Goal: Transaction & Acquisition: Purchase product/service

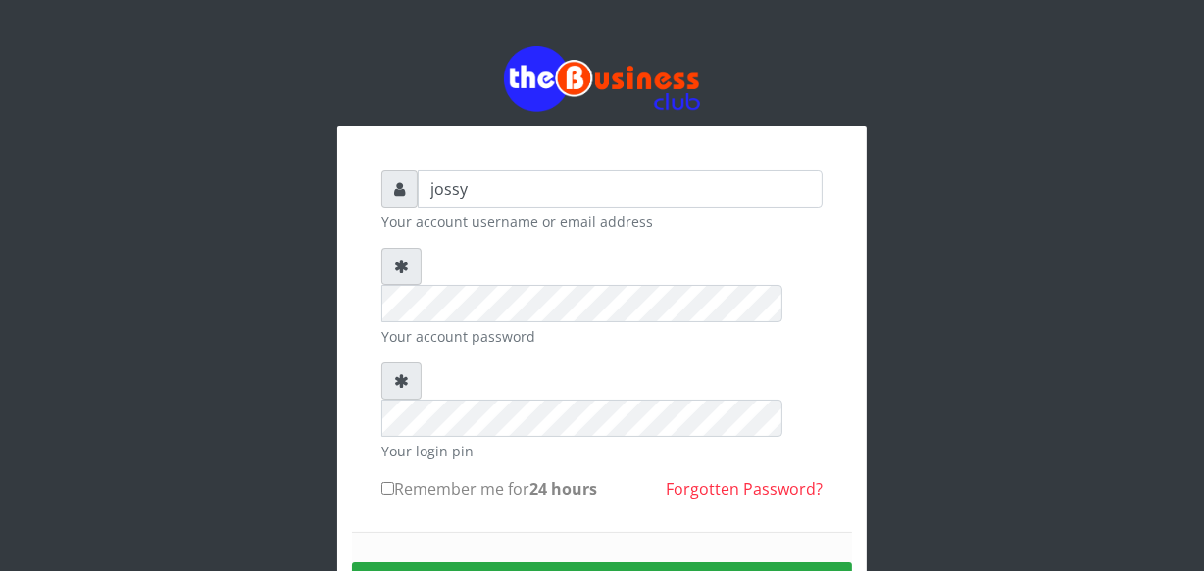
type input "jossy"
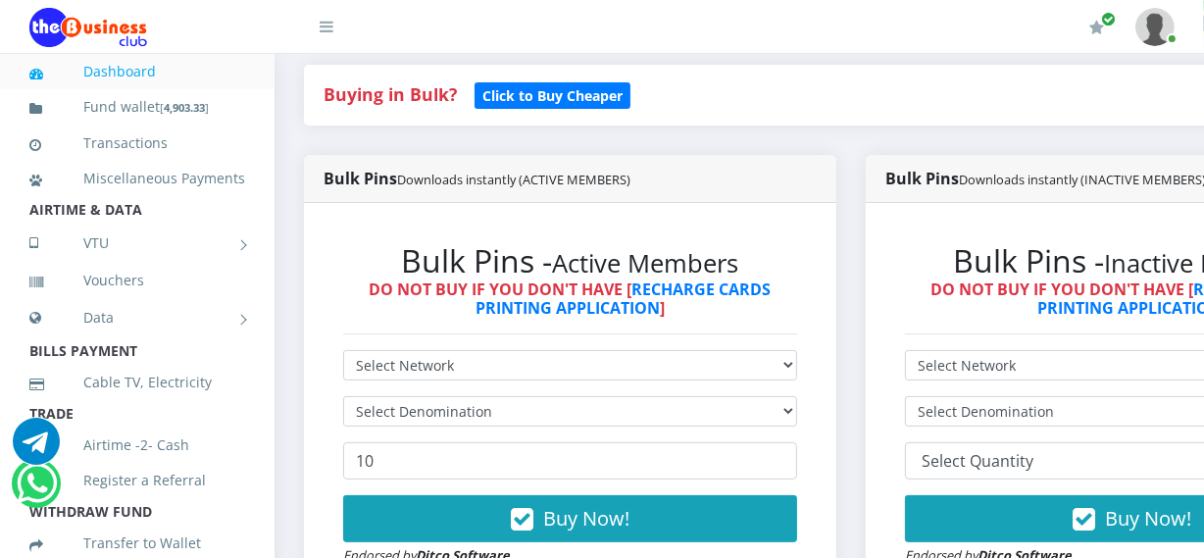
scroll to position [427, 0]
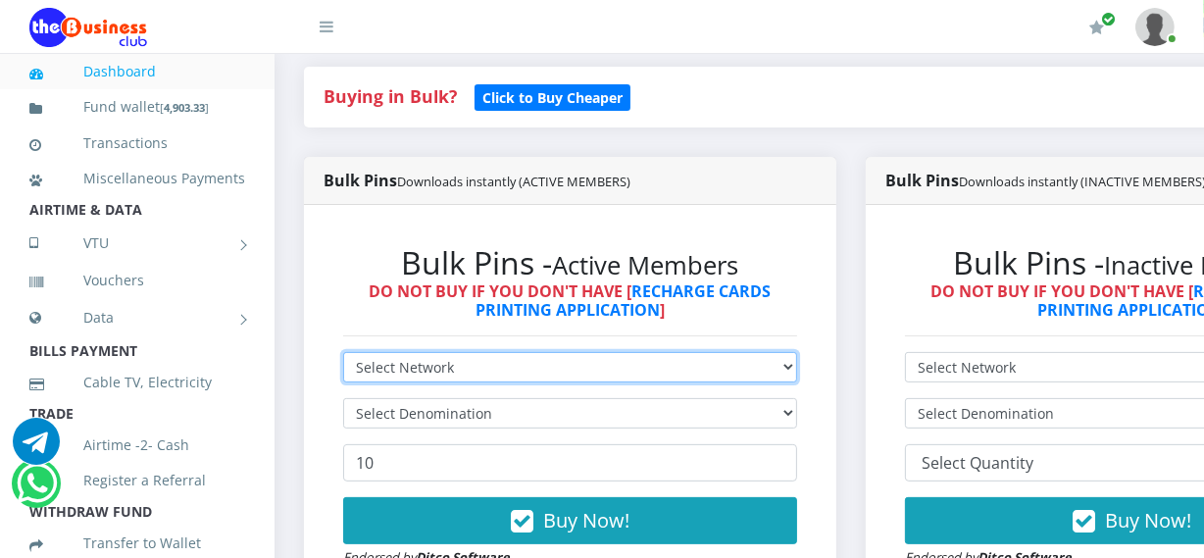
click at [412, 364] on select "Select Network MTN Globacom 9Mobile Airtel" at bounding box center [570, 367] width 454 height 30
select select "9Mobile"
click at [343, 355] on select "Select Network MTN Globacom 9Mobile Airtel" at bounding box center [570, 367] width 454 height 30
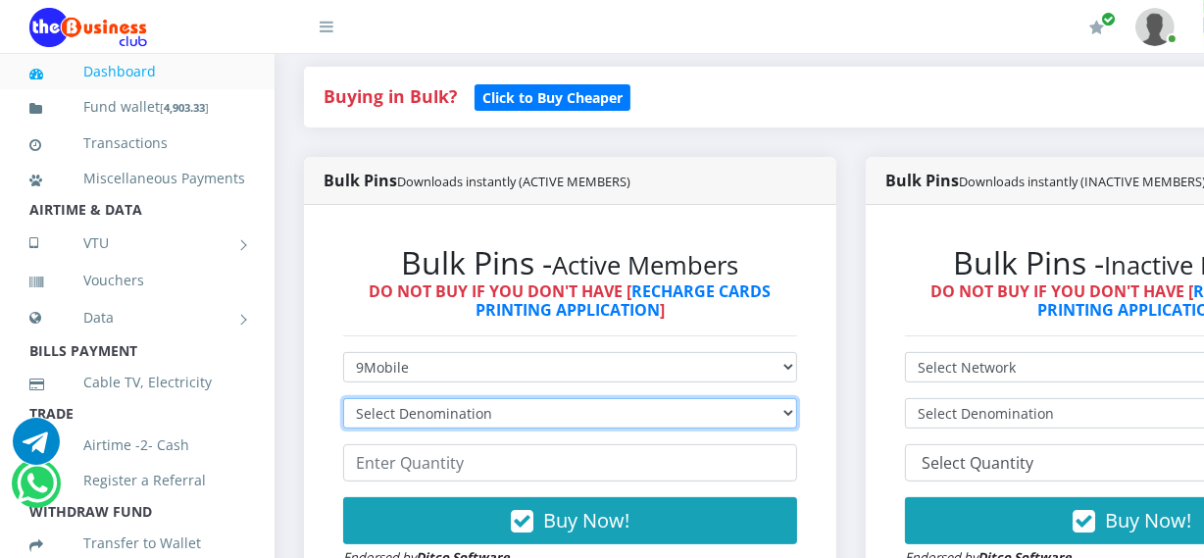
click at [422, 415] on select "Select Denomination 9Mobile NGN100 - ₦94.99 9Mobile NGN200 - ₦189.98 9Mobile NG…" at bounding box center [570, 413] width 454 height 30
select select "94.99-100"
click at [343, 401] on select "Select Denomination 9Mobile NGN100 - ₦94.99 9Mobile NGN200 - ₦189.98 9Mobile NG…" at bounding box center [570, 413] width 454 height 30
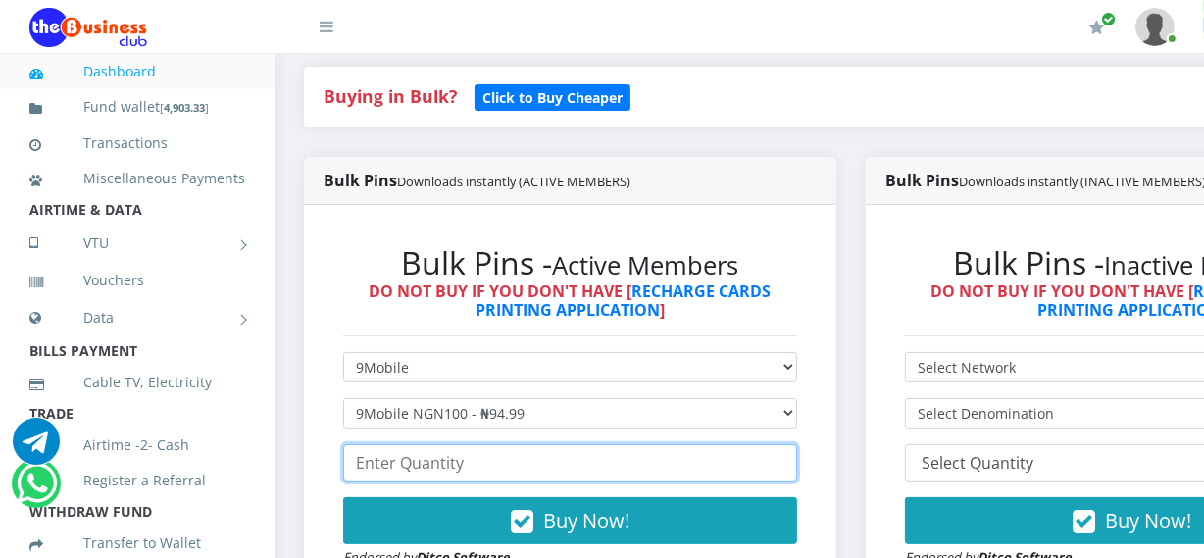
click at [449, 466] on input "number" at bounding box center [570, 462] width 454 height 37
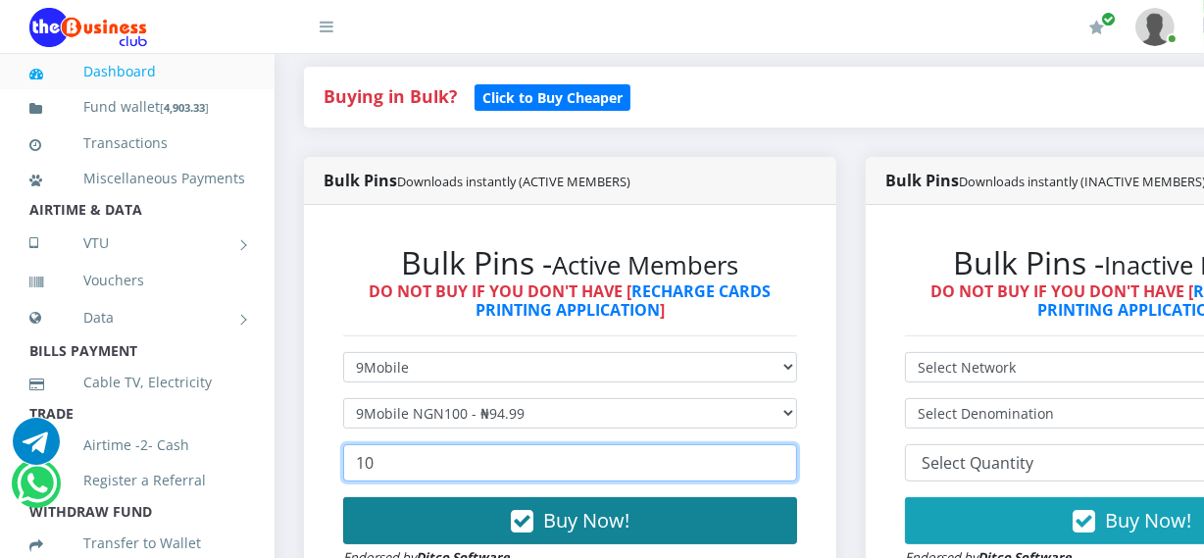
type input "10"
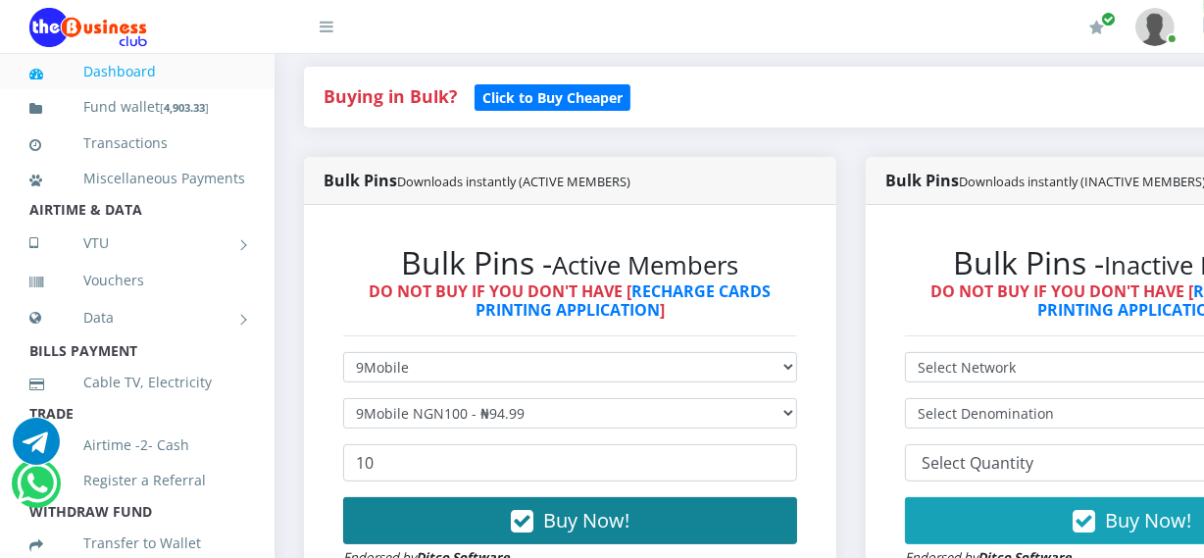
click at [475, 503] on button "Buy Now!" at bounding box center [570, 520] width 454 height 47
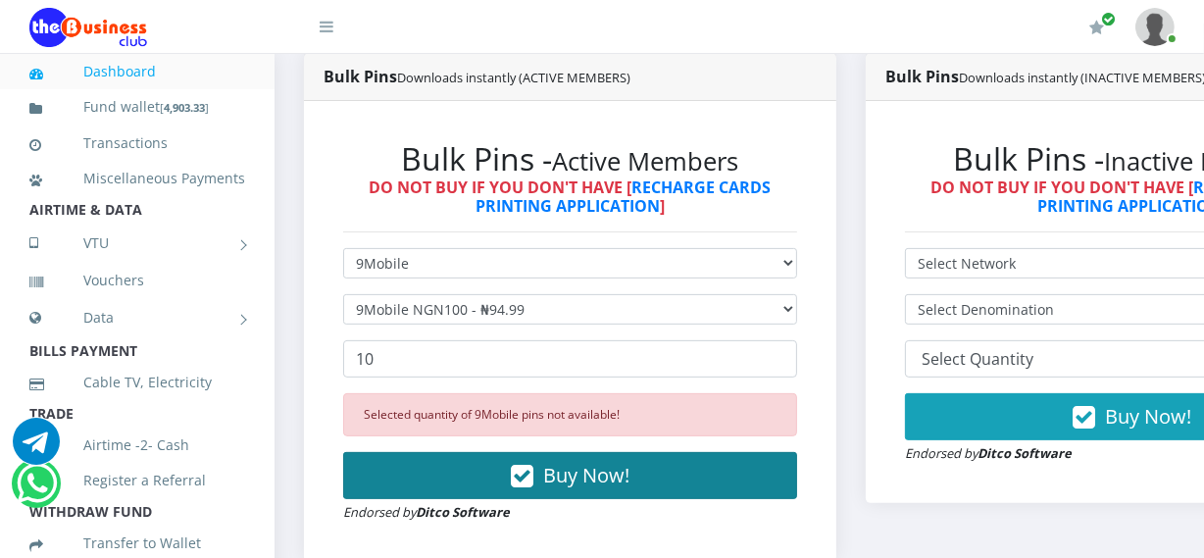
scroll to position [534, 0]
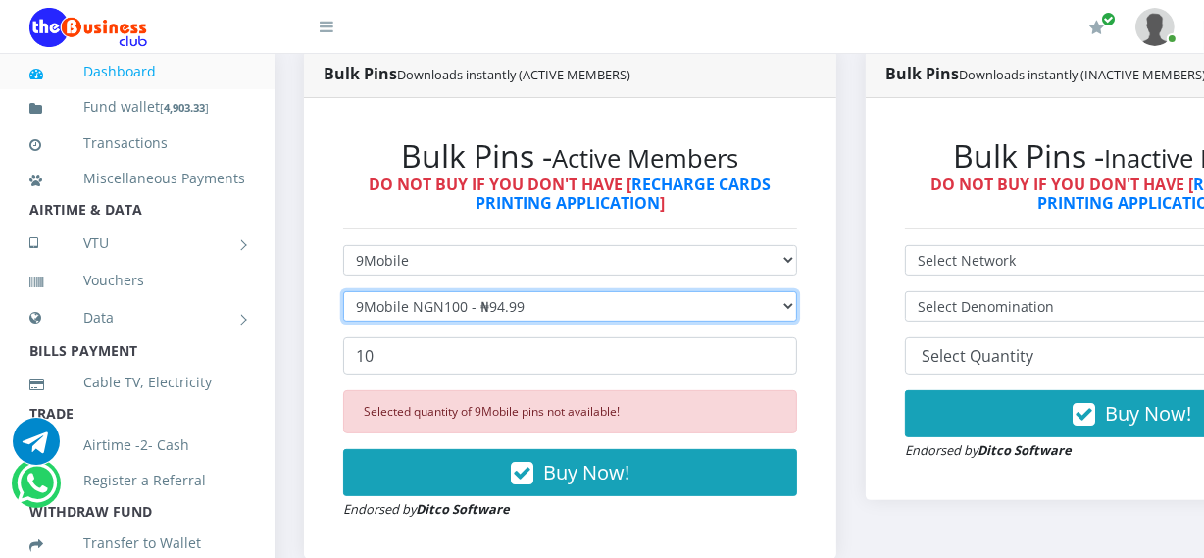
click at [475, 312] on select "Select Denomination 9Mobile NGN100 - ₦94.99 9Mobile NGN200 - ₦189.98 9Mobile NG…" at bounding box center [570, 306] width 454 height 30
select select "189.98-200"
click at [343, 294] on select "Select Denomination 9Mobile NGN100 - ₦94.99 9Mobile NGN200 - ₦189.98 9Mobile NG…" at bounding box center [570, 306] width 454 height 30
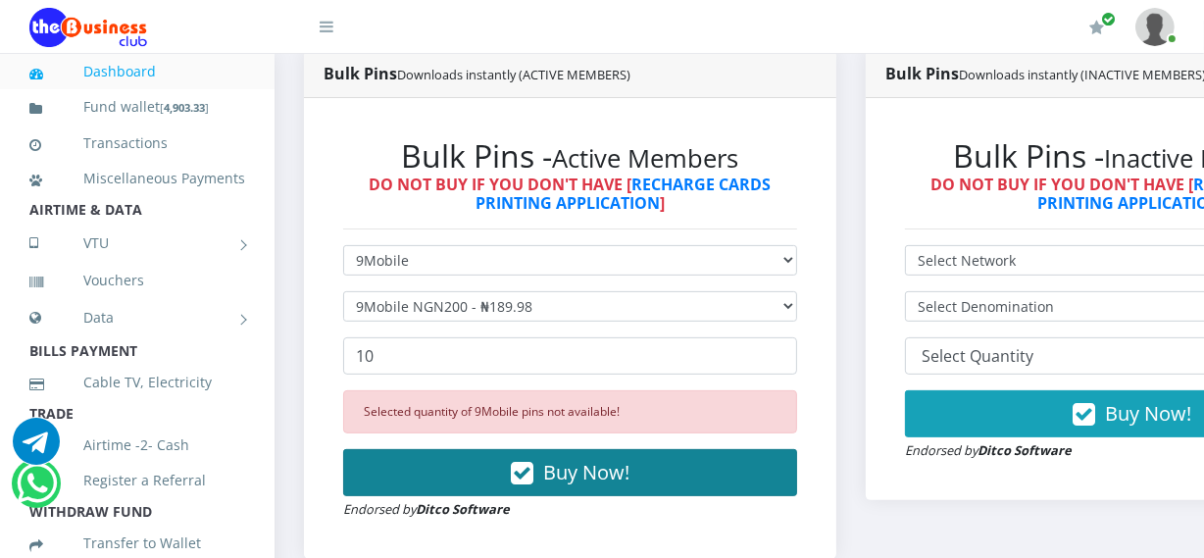
click at [503, 463] on button "Buy Now!" at bounding box center [570, 472] width 454 height 47
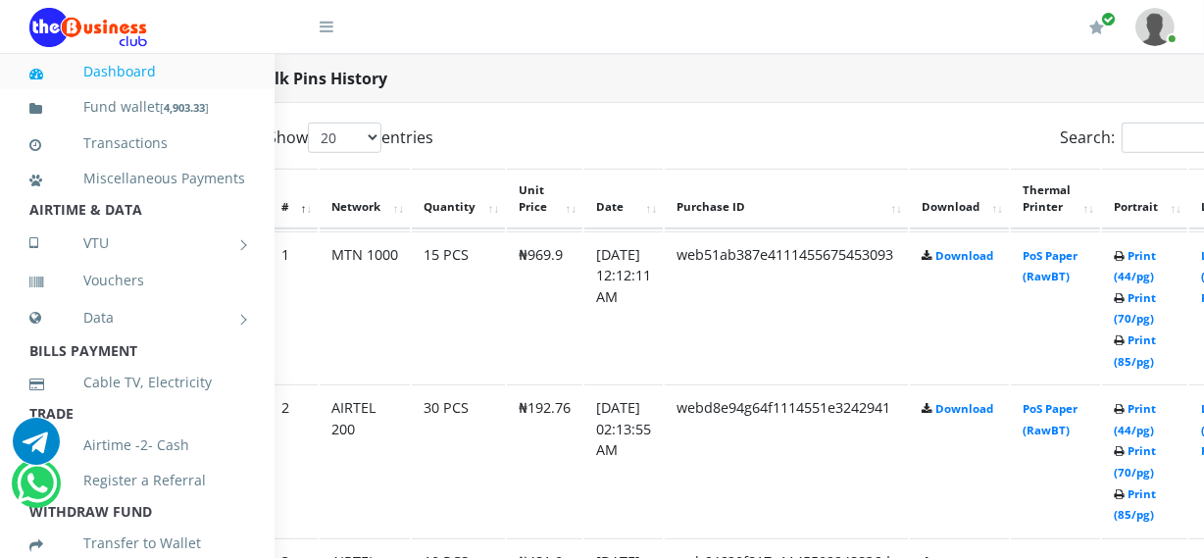
scroll to position [1068, 71]
click at [1156, 275] on link "Print (44/pg)" at bounding box center [1134, 265] width 42 height 36
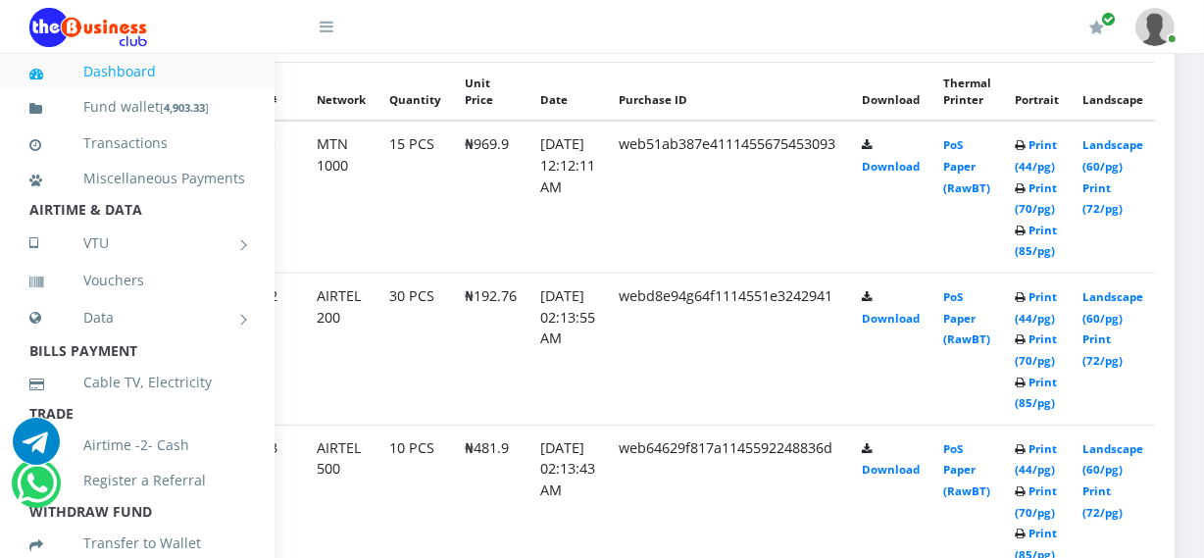
scroll to position [965, 71]
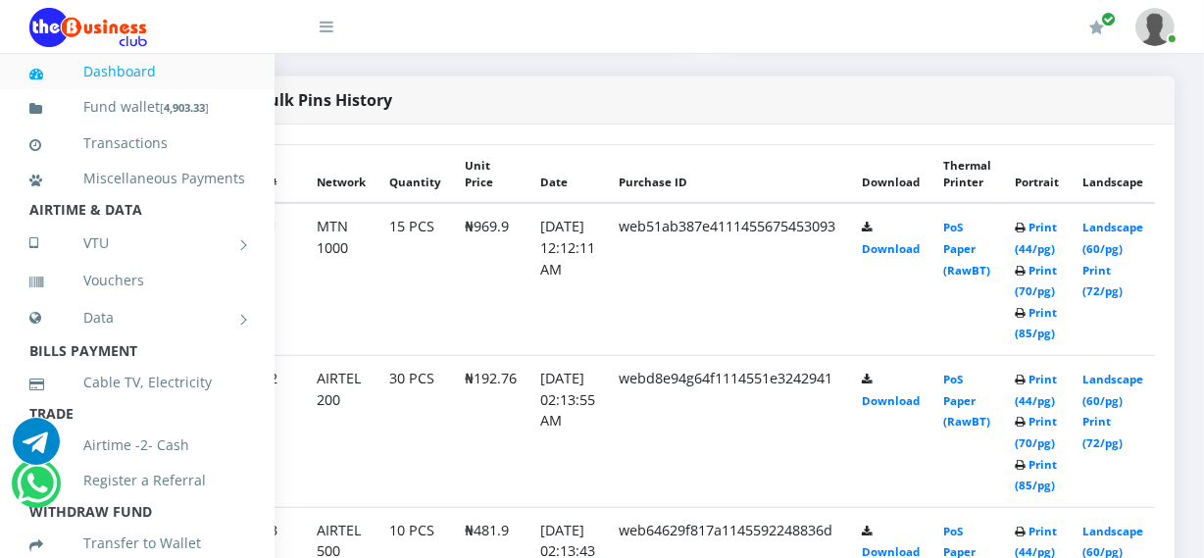
click at [247, 49] on link at bounding box center [151, 26] width 245 height 52
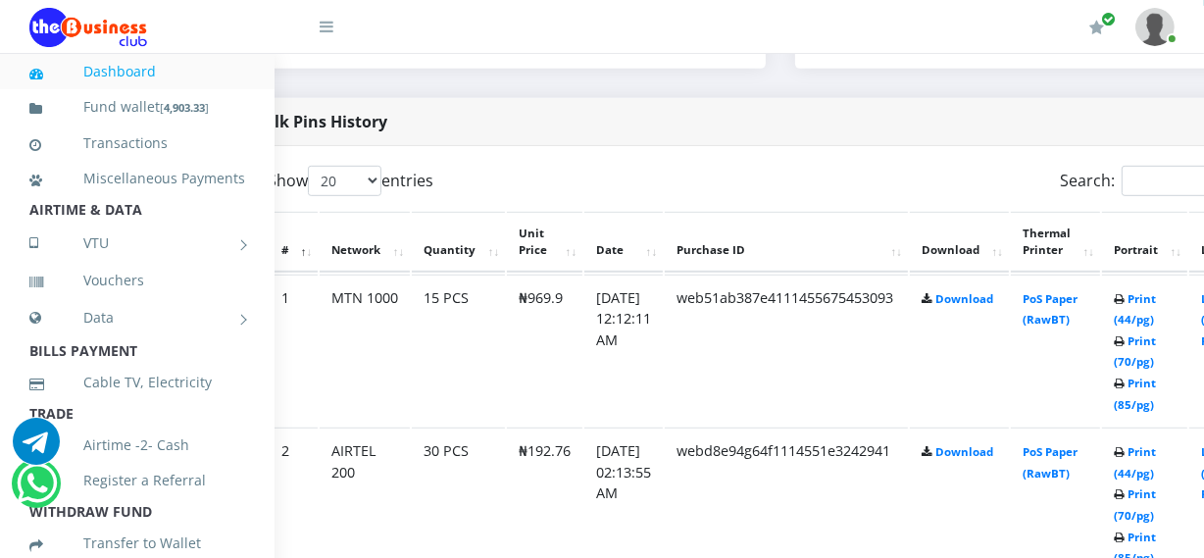
scroll to position [987, 71]
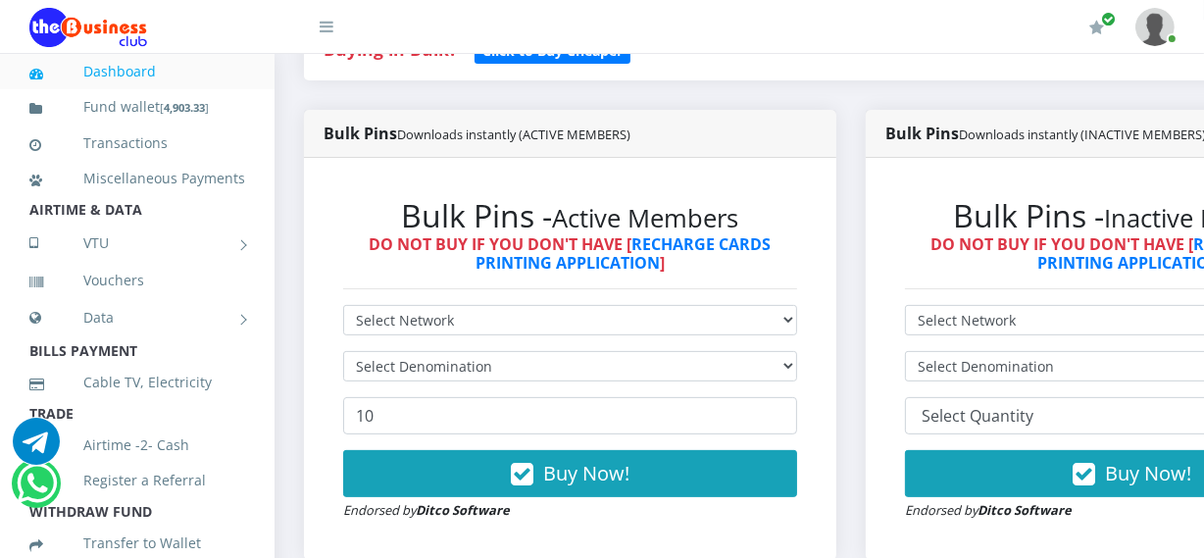
scroll to position [478, 0]
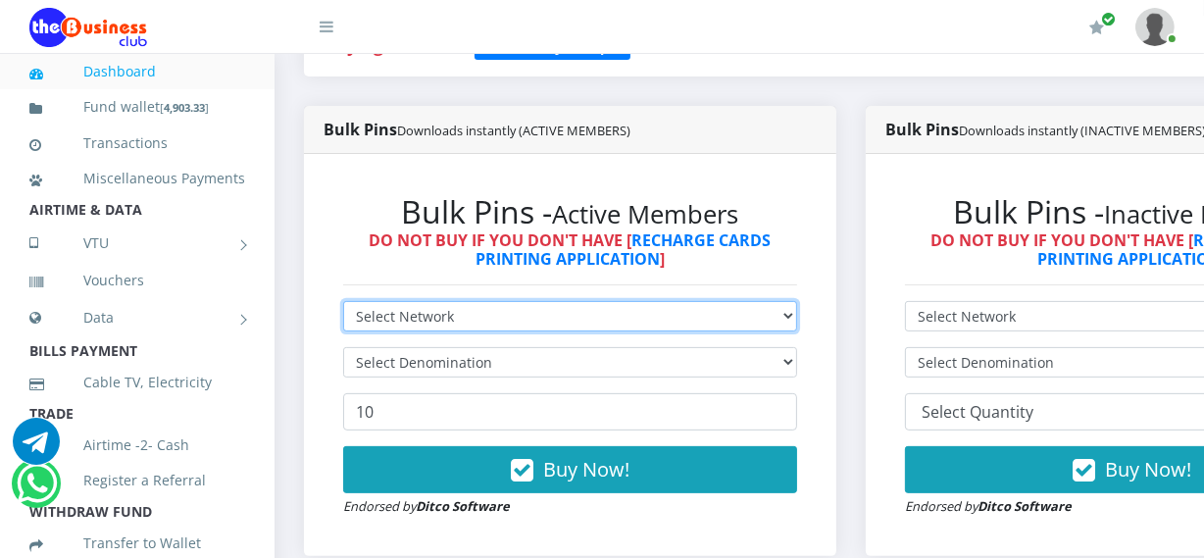
click at [455, 324] on select "Select Network MTN Globacom 9Mobile Airtel" at bounding box center [570, 316] width 454 height 30
select select "MTN"
click at [343, 304] on select "Select Network MTN Globacom 9Mobile Airtel" at bounding box center [570, 316] width 454 height 30
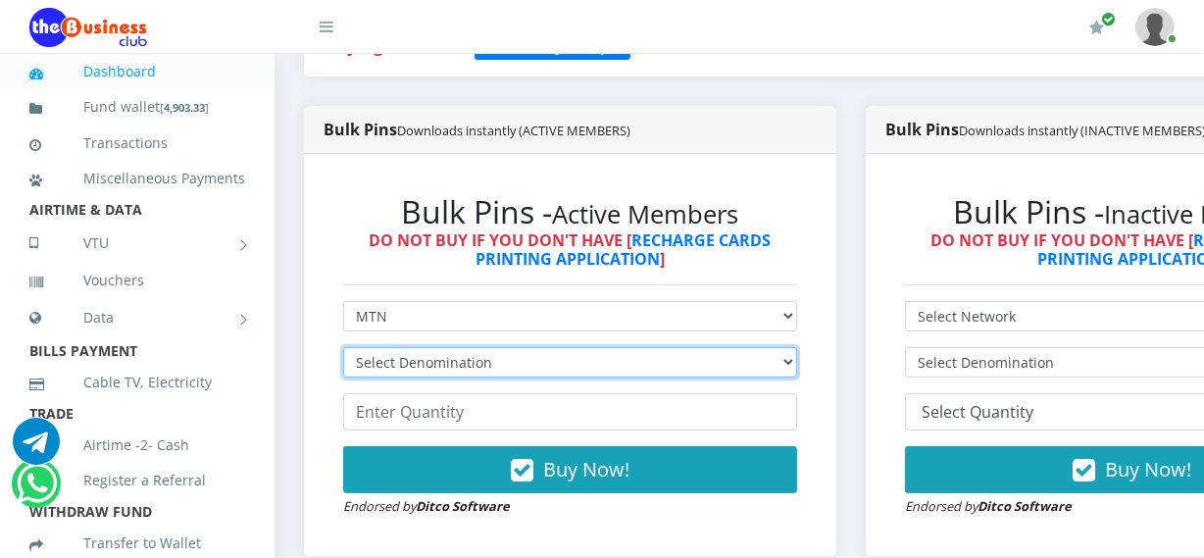
click at [449, 363] on select "Select Denomination MTN NGN100 - ₦96.99 MTN NGN200 - ₦193.98 MTN NGN400 - ₦387.…" at bounding box center [570, 362] width 454 height 30
select select "96.99-100"
click at [343, 350] on select "Select Denomination MTN NGN100 - ₦96.99 MTN NGN200 - ₦193.98 MTN NGN400 - ₦387.…" at bounding box center [570, 362] width 454 height 30
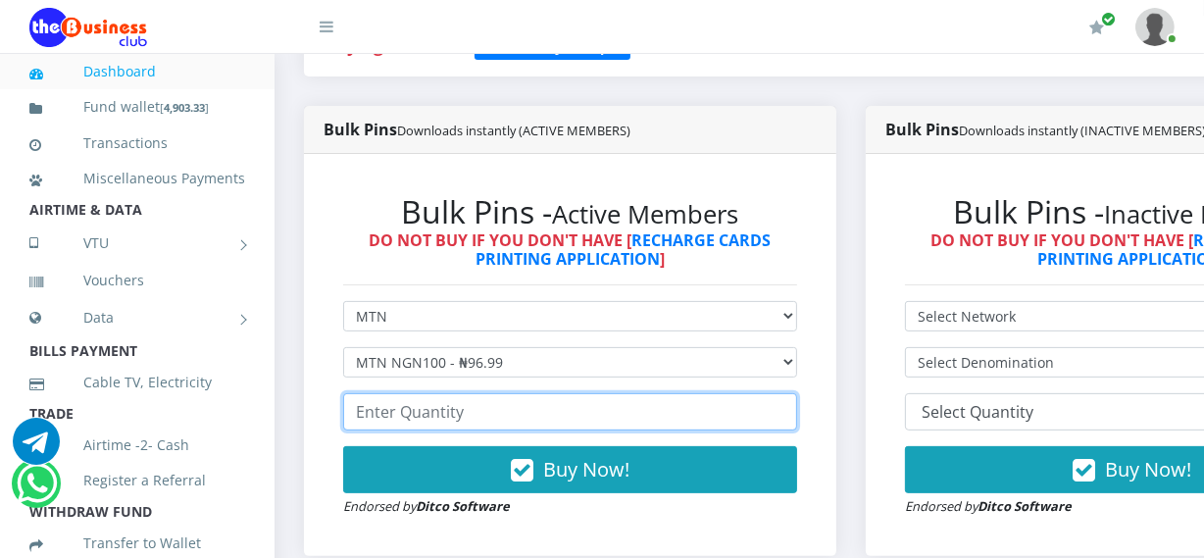
click at [452, 415] on input "number" at bounding box center [570, 411] width 454 height 37
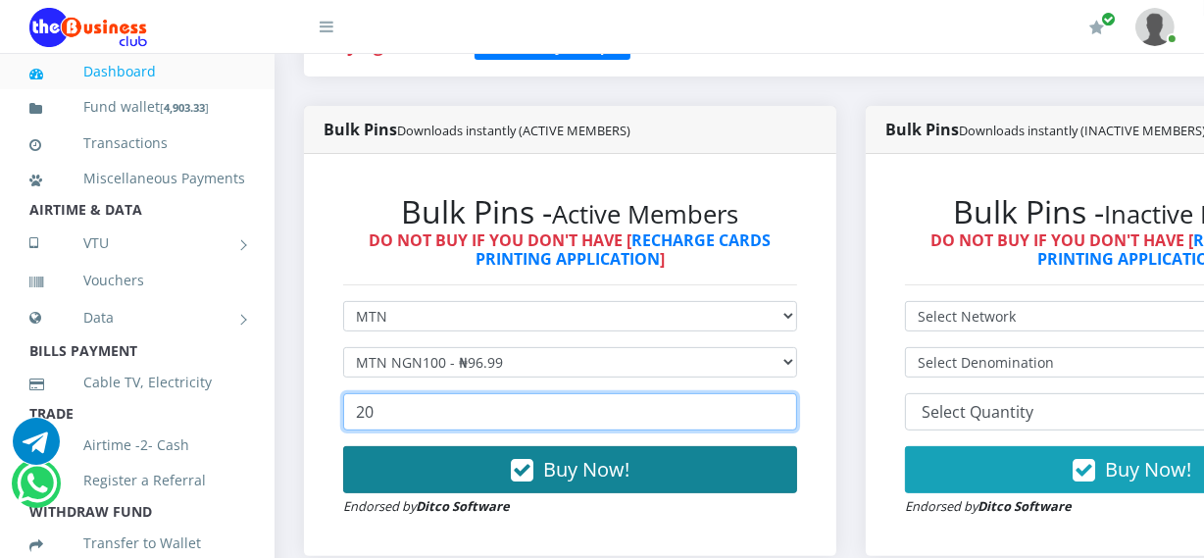
type input "20"
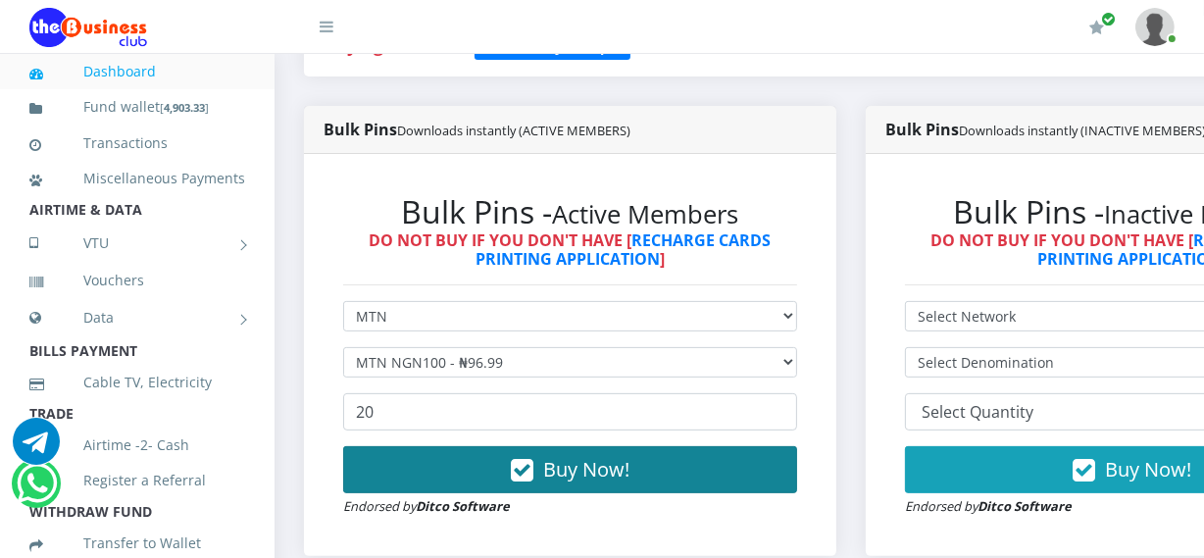
click at [467, 453] on button "Buy Now!" at bounding box center [570, 469] width 454 height 47
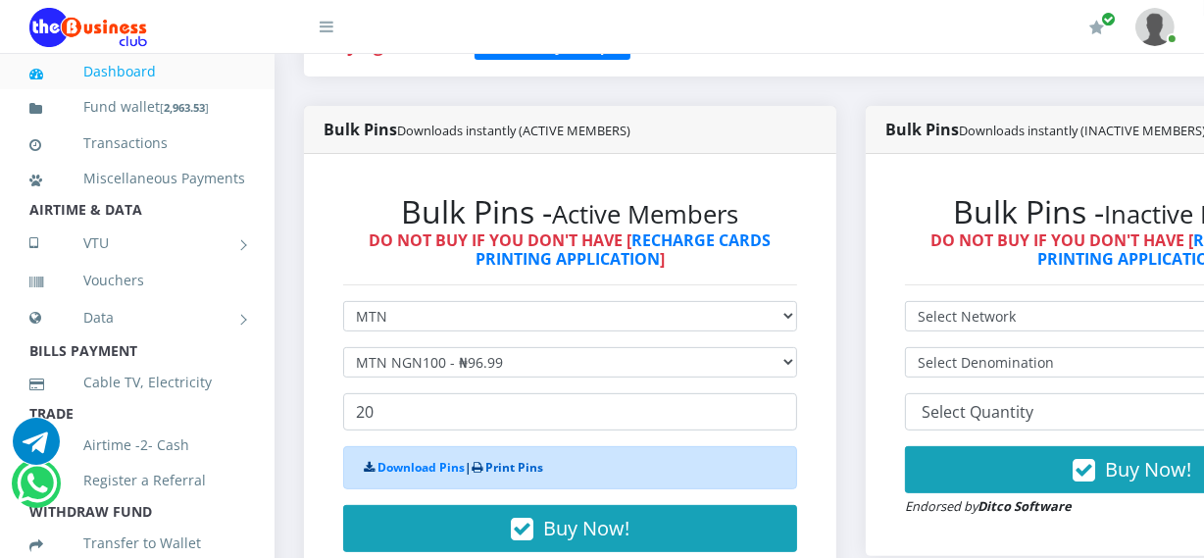
click at [519, 464] on link "Print Pins" at bounding box center [514, 467] width 58 height 17
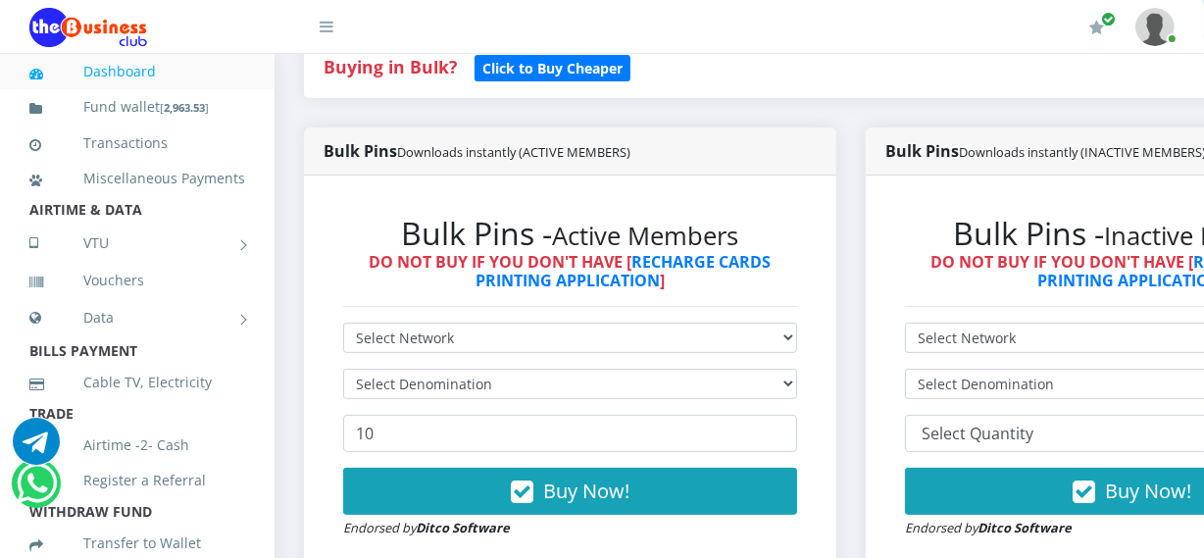
scroll to position [478, 0]
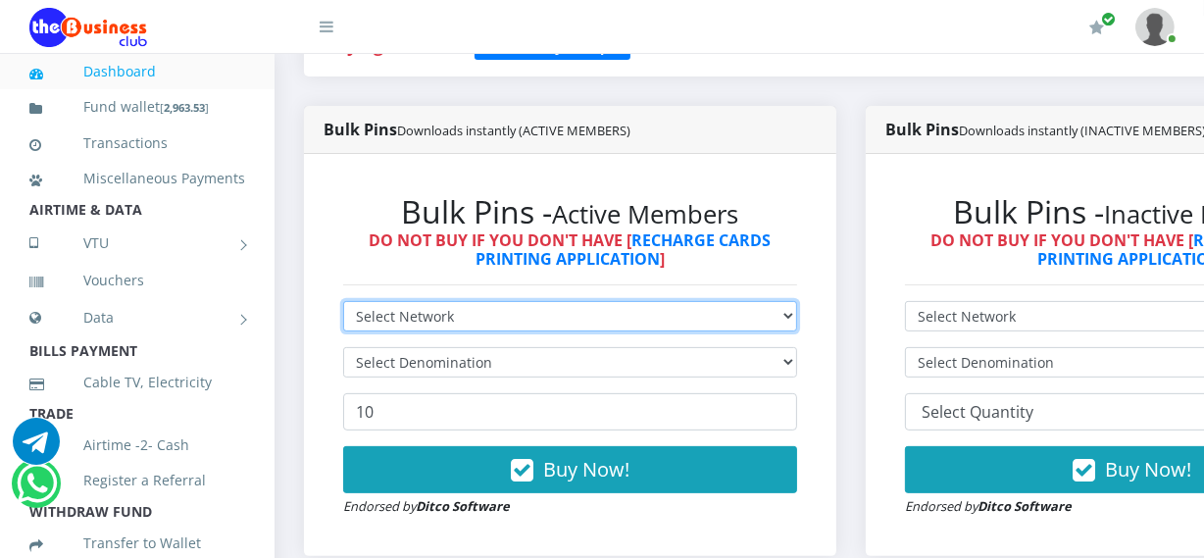
click at [373, 314] on select "Select Network MTN Globacom 9Mobile Airtel" at bounding box center [570, 316] width 454 height 30
select select "Airtel"
click at [343, 304] on select "Select Network MTN Globacom 9Mobile Airtel" at bounding box center [570, 316] width 454 height 30
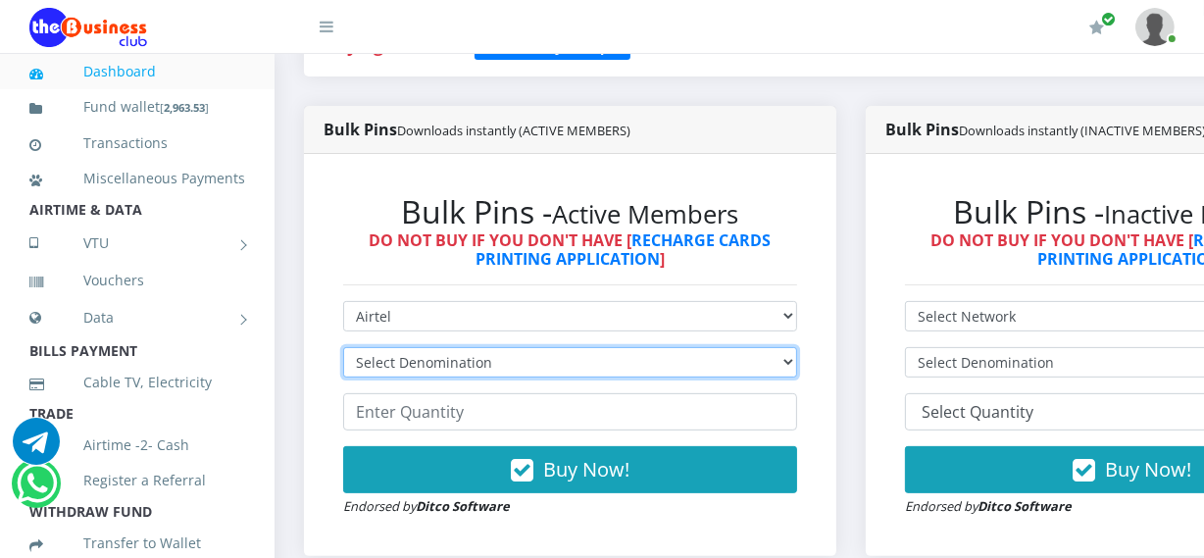
click at [400, 364] on select "Select Denomination Airtel NGN100 - ₦96.38 Airtel NGN200 - ₦192.76 Airtel NGN50…" at bounding box center [570, 362] width 454 height 30
select select "96.38-100"
click at [343, 350] on select "Select Denomination Airtel NGN100 - ₦96.38 Airtel NGN200 - ₦192.76 Airtel NGN50…" at bounding box center [570, 362] width 454 height 30
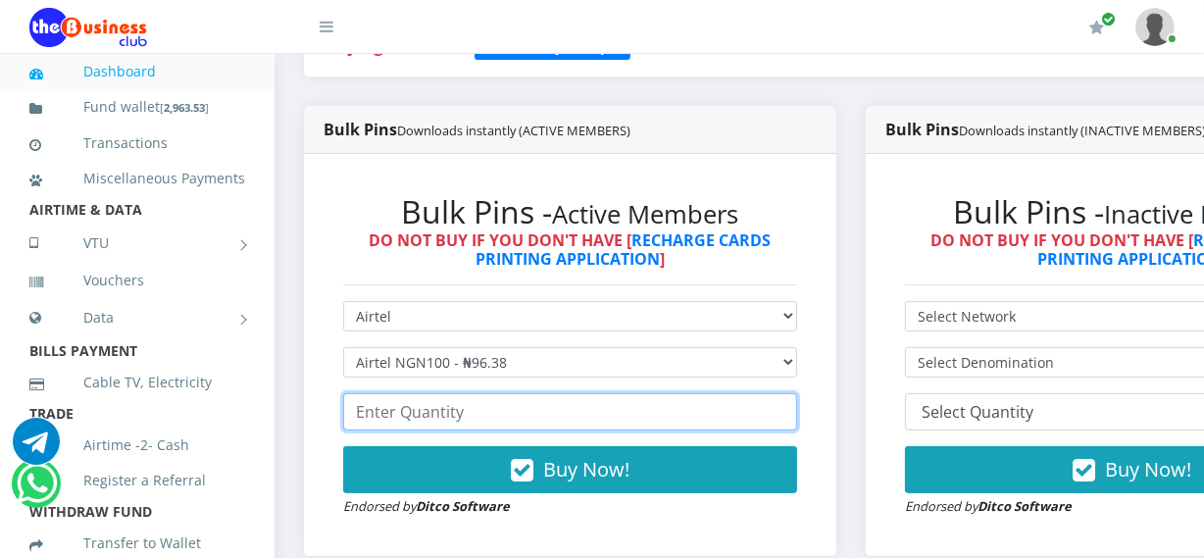
click at [417, 414] on input "number" at bounding box center [570, 411] width 454 height 37
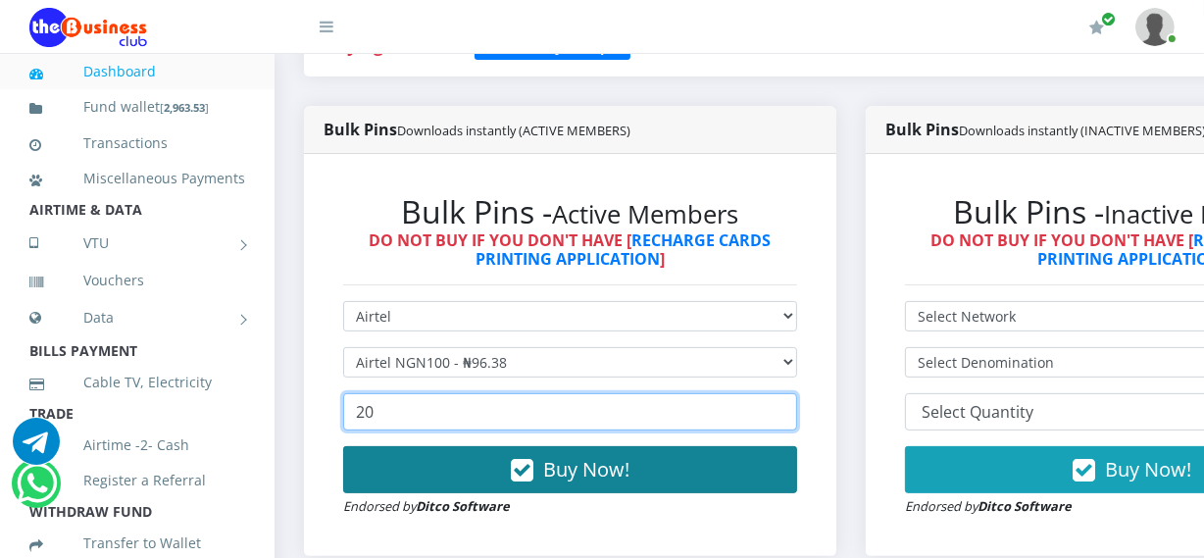
type input "20"
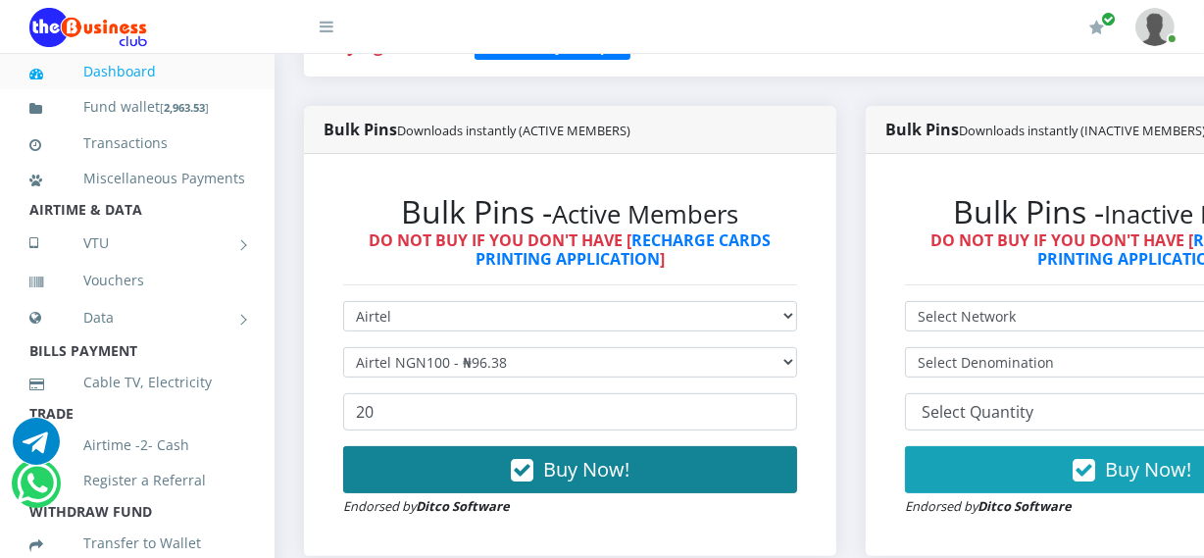
click at [453, 460] on button "Buy Now!" at bounding box center [570, 469] width 454 height 47
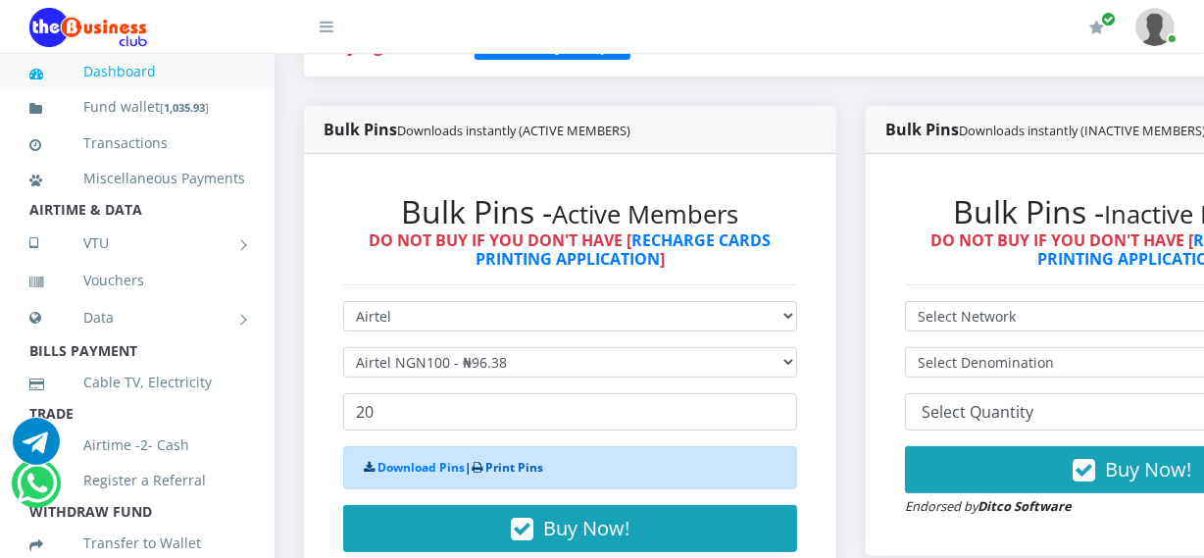
click at [489, 473] on link "Print Pins" at bounding box center [514, 467] width 58 height 17
